Goal: Task Accomplishment & Management: Manage account settings

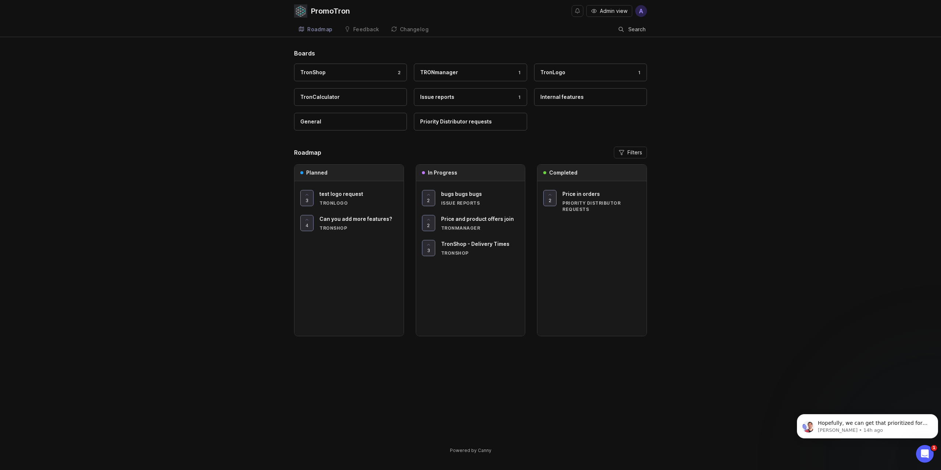
scroll to position [902, 0]
click at [299, 9] on img at bounding box center [300, 10] width 13 height 13
click at [360, 27] on div "Feedback" at bounding box center [366, 29] width 26 height 5
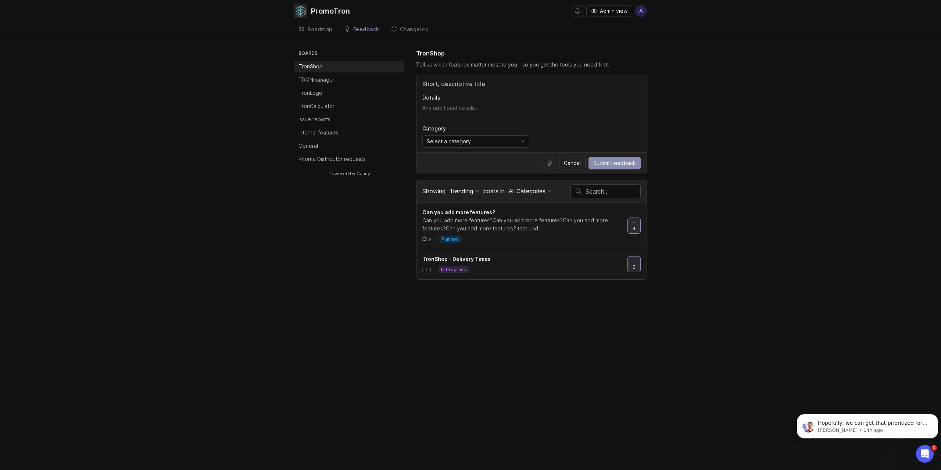
click at [419, 28] on div "Changelog" at bounding box center [414, 29] width 29 height 5
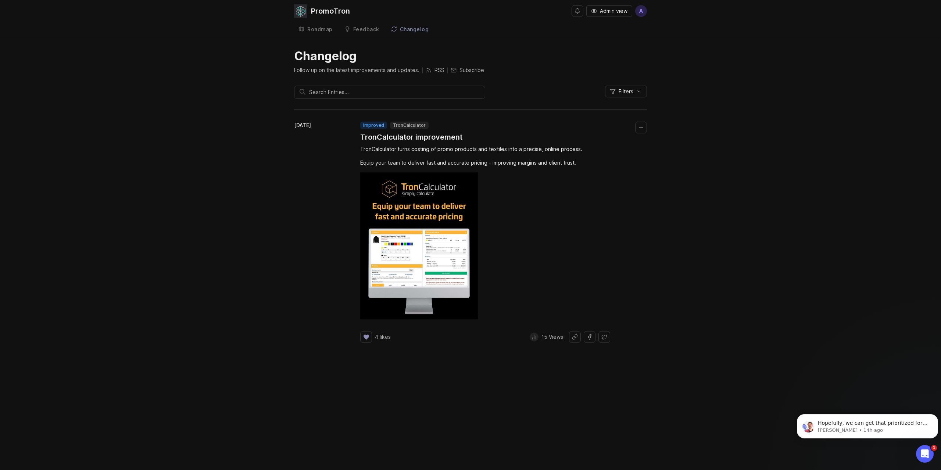
click at [326, 28] on div "Roadmap" at bounding box center [319, 29] width 25 height 5
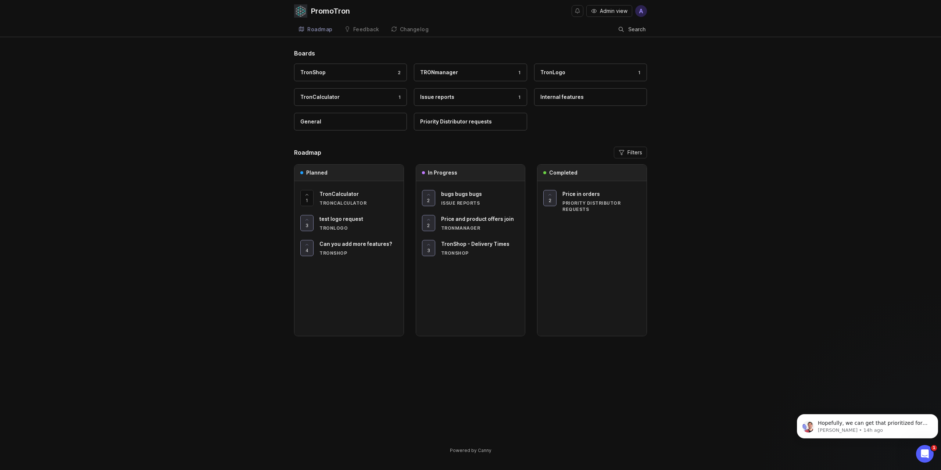
click at [321, 12] on div "PromoTron" at bounding box center [330, 10] width 39 height 7
click at [616, 14] on span "Admin view" at bounding box center [614, 10] width 28 height 7
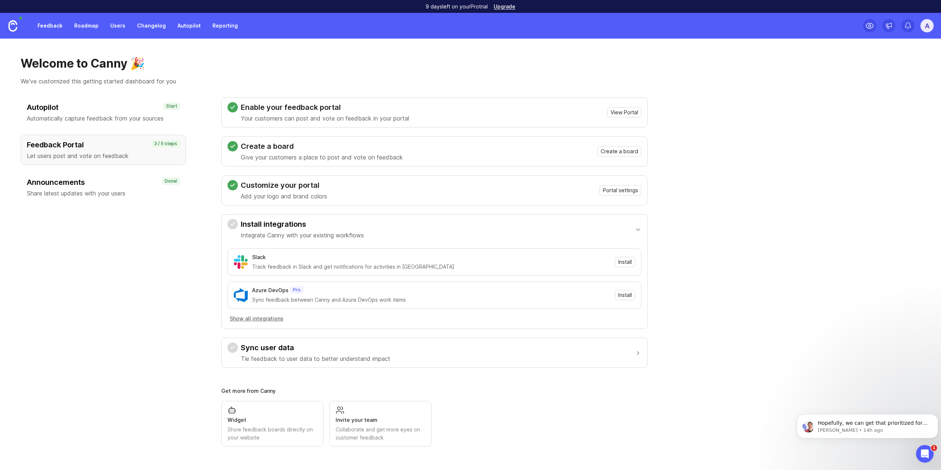
click at [114, 23] on link "Users" at bounding box center [118, 25] width 24 height 13
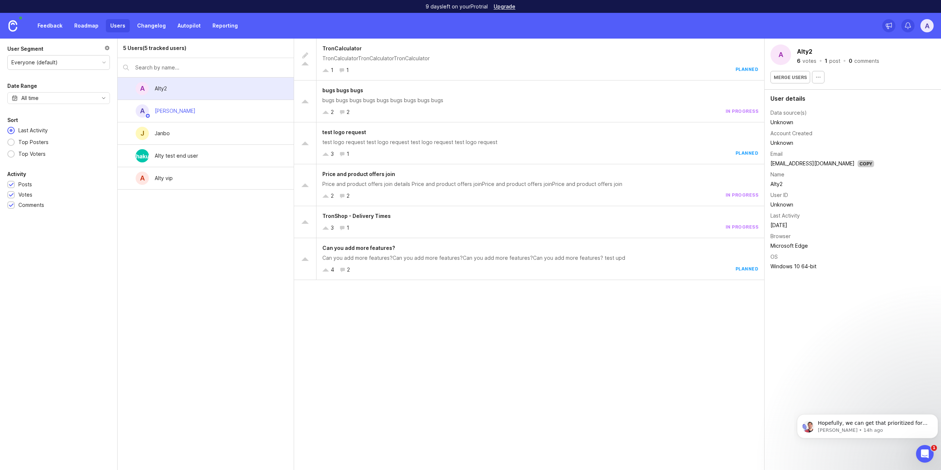
click at [108, 49] on div at bounding box center [107, 49] width 6 height 8
click at [46, 24] on link "Feedback" at bounding box center [50, 25] width 34 height 13
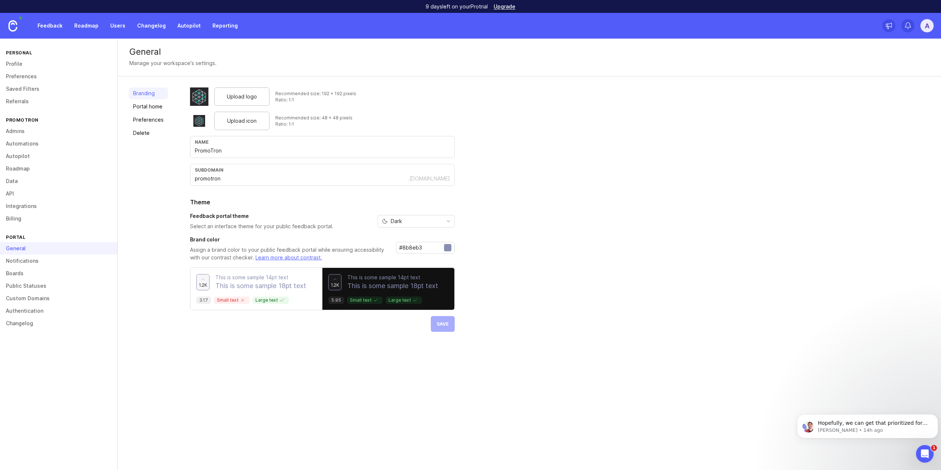
click at [31, 131] on link "Admins" at bounding box center [58, 131] width 117 height 12
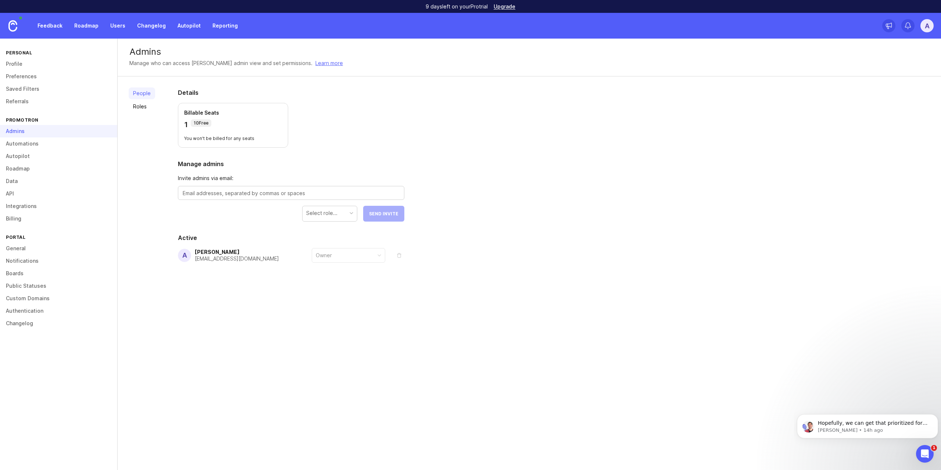
click at [226, 192] on textarea at bounding box center [291, 193] width 217 height 8
paste textarea "matej.svoboda@promotron.com"
type textarea "matej.svoboda@promotron.com"
click at [349, 218] on div "Select role..." at bounding box center [330, 213] width 54 height 14
click at [381, 230] on div "Details Billable Seats 1 10 Free You won't be billed for any seats Manage admin…" at bounding box center [291, 192] width 250 height 233
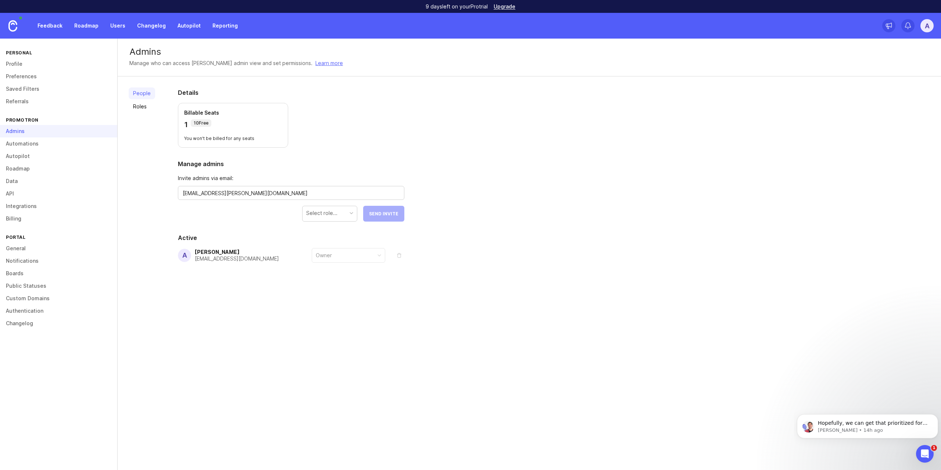
click at [332, 213] on div "Select role..." at bounding box center [321, 213] width 31 height 8
click at [392, 216] on span "Send Invite" at bounding box center [383, 214] width 29 height 6
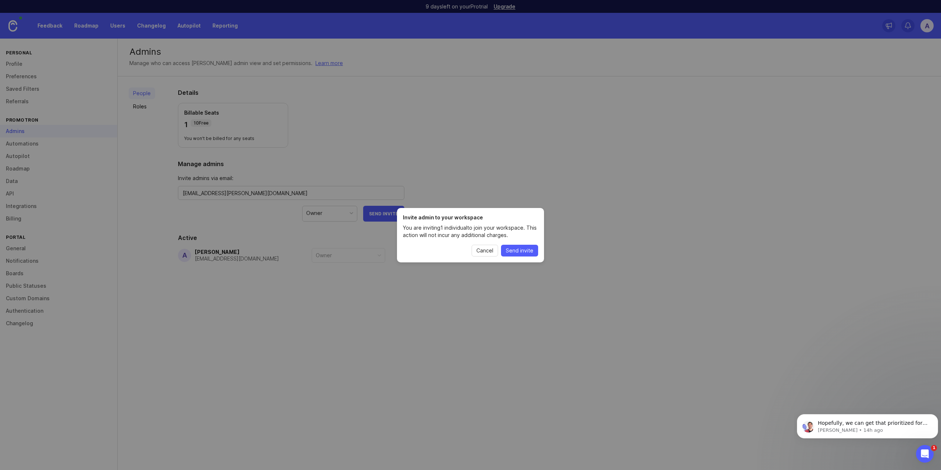
click at [403, 228] on div "Invite admin to your workspace You are inviting 1 individual to join your works…" at bounding box center [470, 235] width 147 height 54
click at [436, 236] on p "You are inviting 1 individual to join your workspace. This action will not incu…" at bounding box center [470, 231] width 135 height 15
click at [444, 234] on p "You are inviting 1 individual to join your workspace. This action will not incu…" at bounding box center [470, 231] width 135 height 15
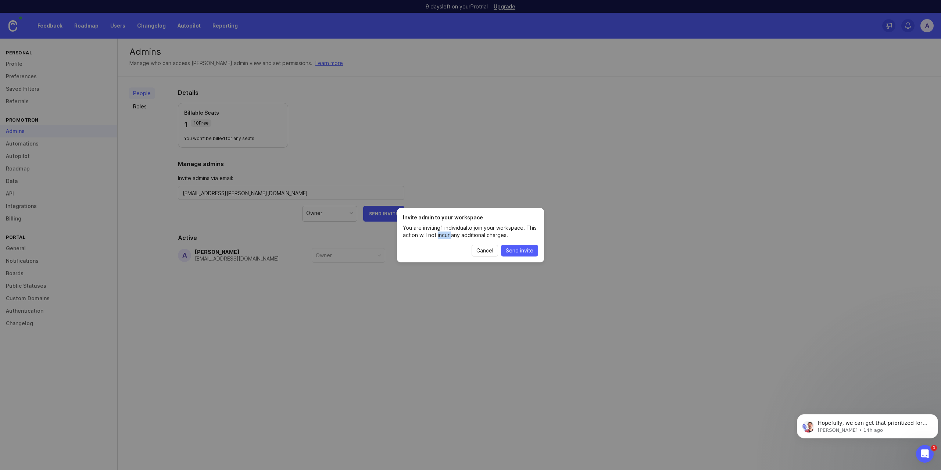
click at [444, 234] on p "You are inviting 1 individual to join your workspace. This action will not incu…" at bounding box center [470, 231] width 135 height 15
copy p "incur"
click at [470, 232] on p "You are inviting 1 individual to join your workspace. This action will not incu…" at bounding box center [470, 231] width 135 height 15
click at [525, 254] on span "Send invite" at bounding box center [520, 250] width 28 height 7
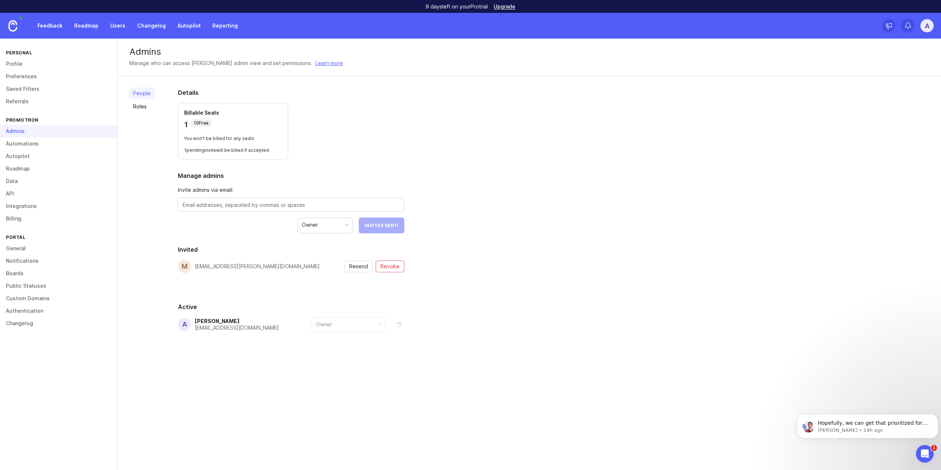
click at [189, 24] on link "Autopilot" at bounding box center [189, 25] width 32 height 13
